Goal: Information Seeking & Learning: Learn about a topic

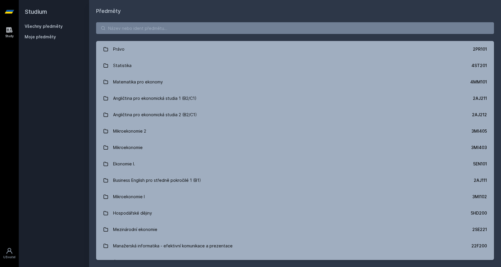
click at [286, 25] on input "search" at bounding box center [295, 28] width 398 height 12
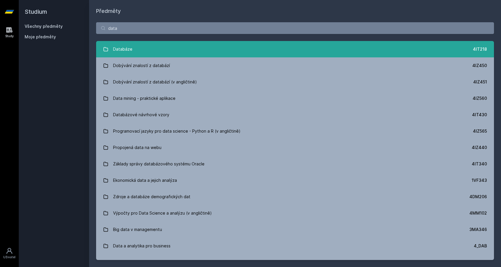
type input "data"
click at [219, 42] on link "Databáze 4IT218" at bounding box center [295, 49] width 398 height 16
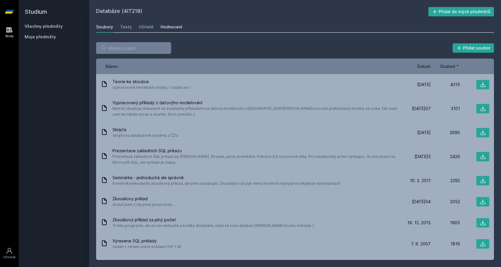
click at [167, 23] on link "Hodnocení" at bounding box center [171, 27] width 22 height 12
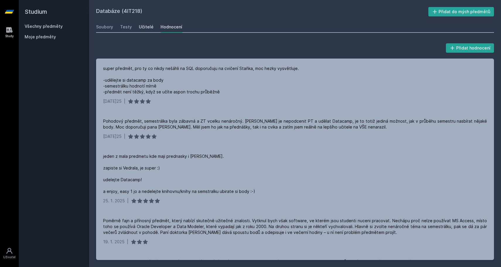
click at [145, 26] on div "Učitelé" at bounding box center [146, 27] width 15 height 6
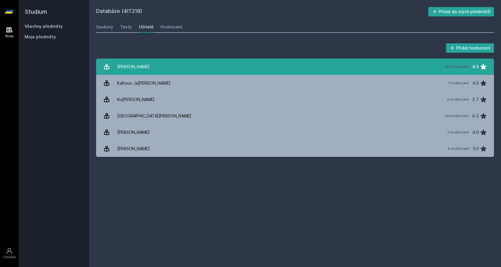
click at [159, 67] on link "Chlapek [PERSON_NAME] 35 hodnocení 4.5" at bounding box center [295, 67] width 398 height 16
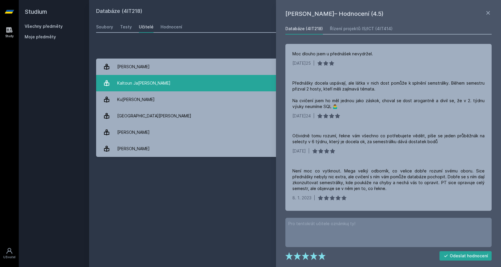
click at [146, 84] on link "Kaltou[DATE][PERSON_NAME] 1 hodnocení 4.0" at bounding box center [295, 83] width 398 height 16
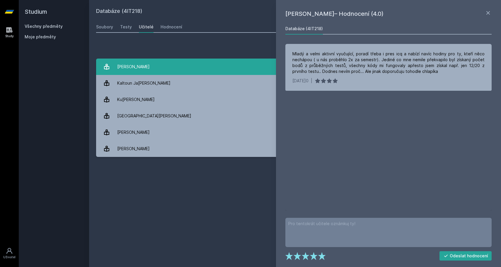
click at [148, 67] on link "Chlapek [PERSON_NAME] 35 hodnocení 4.5" at bounding box center [295, 67] width 398 height 16
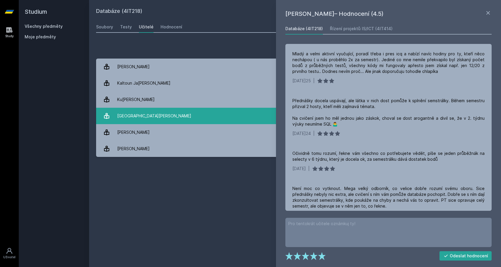
click at [141, 115] on div "[GEOGRAPHIC_DATA][PERSON_NAME]" at bounding box center [154, 116] width 74 height 12
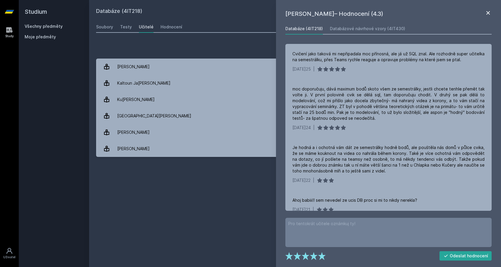
click at [487, 14] on icon at bounding box center [488, 13] width 4 height 4
